Goal: Task Accomplishment & Management: Use online tool/utility

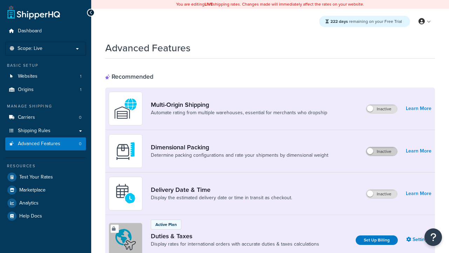
click at [382, 151] on label "Inactive" at bounding box center [381, 151] width 31 height 8
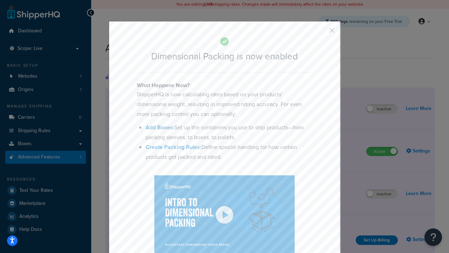
click at [321, 33] on button "button" at bounding box center [322, 33] width 2 height 2
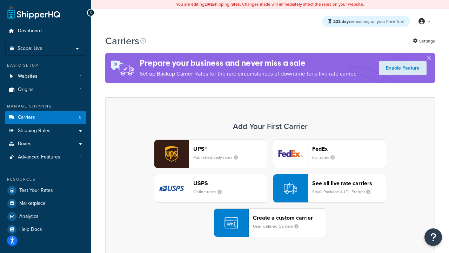
click at [270, 188] on div "UPS® Published daily rates FedEx List rates USPS Online rates See all live rate…" at bounding box center [270, 188] width 315 height 98
click at [349, 148] on header "FedEx" at bounding box center [349, 148] width 74 height 7
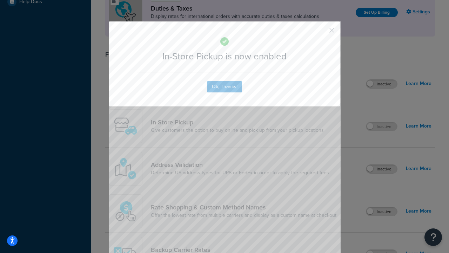
scroll to position [241, 0]
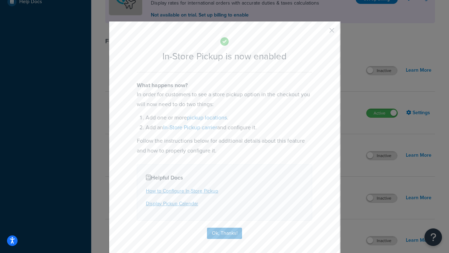
click at [321, 33] on button "button" at bounding box center [322, 33] width 2 height 2
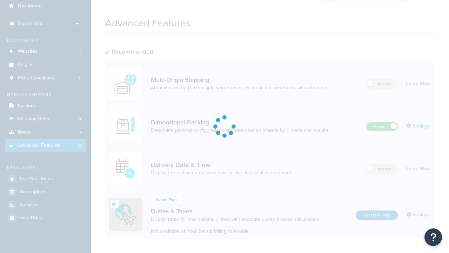
click at [382, 122] on label "Active" at bounding box center [382, 126] width 31 height 8
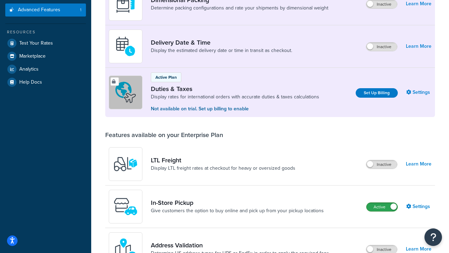
click at [382, 207] on label "Active" at bounding box center [382, 206] width 31 height 8
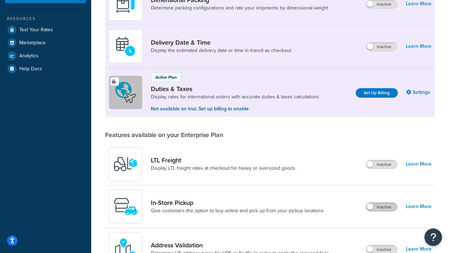
scroll to position [134, 0]
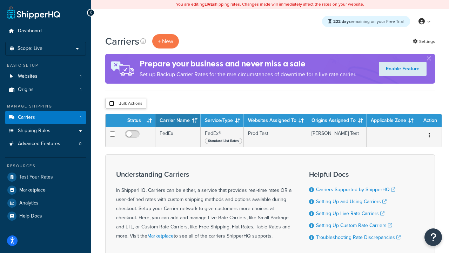
click at [112, 104] on input "checkbox" at bounding box center [111, 103] width 5 height 5
checkbox input "true"
click at [0, 0] on button "Delete" at bounding box center [0, 0] width 0 height 0
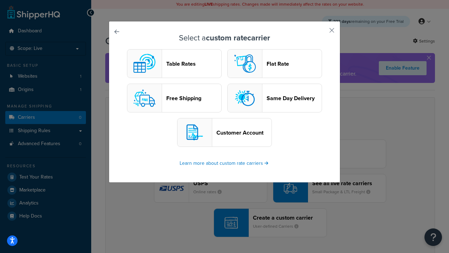
click at [174, 64] on header "Table Rates" at bounding box center [193, 63] width 55 height 7
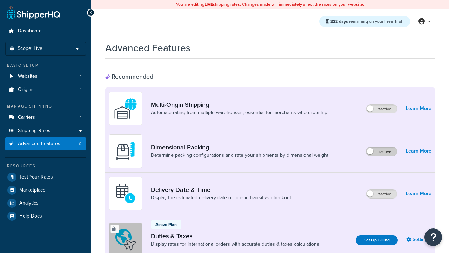
click at [382, 147] on label "Inactive" at bounding box center [381, 151] width 31 height 8
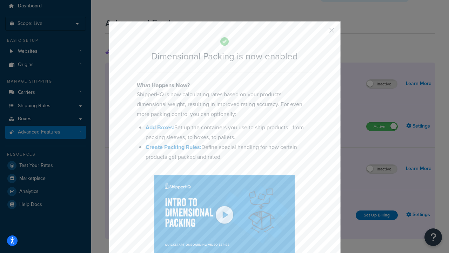
click at [321, 33] on button "button" at bounding box center [322, 33] width 2 height 2
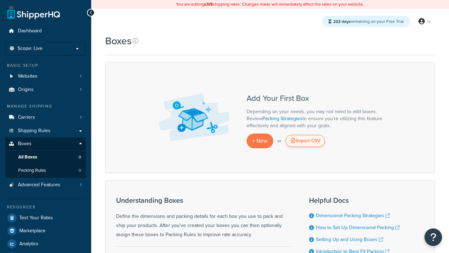
click at [305, 141] on div "Import CSV" at bounding box center [305, 141] width 39 height 12
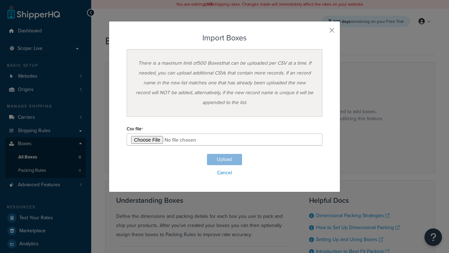
type input "C:\fakepath\importBoxesFailure.csv"
click at [225, 159] on button "Upload" at bounding box center [224, 159] width 35 height 11
